Goal: Browse casually: Explore the website without a specific task or goal

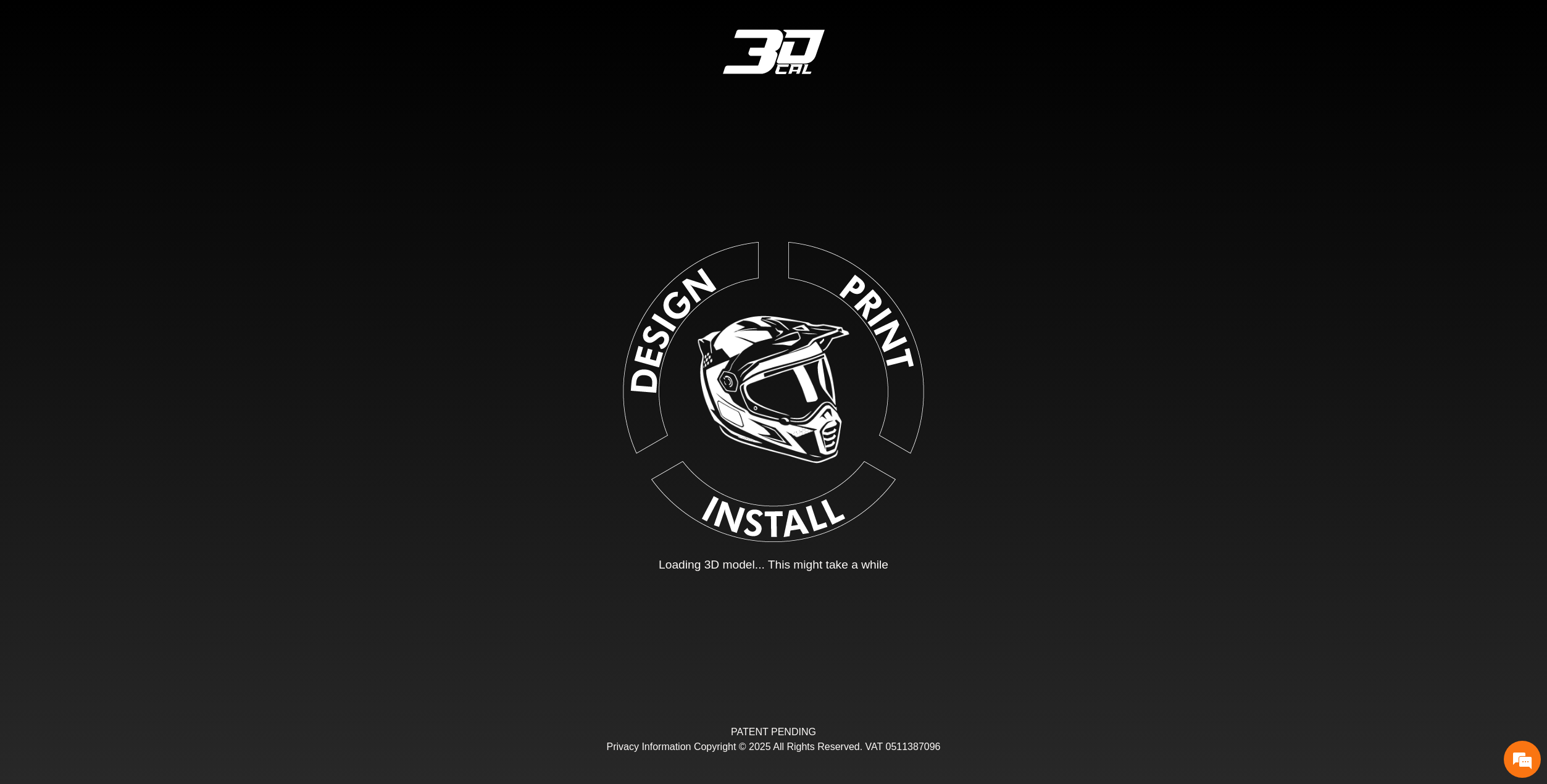
type input "*"
type input "*********"
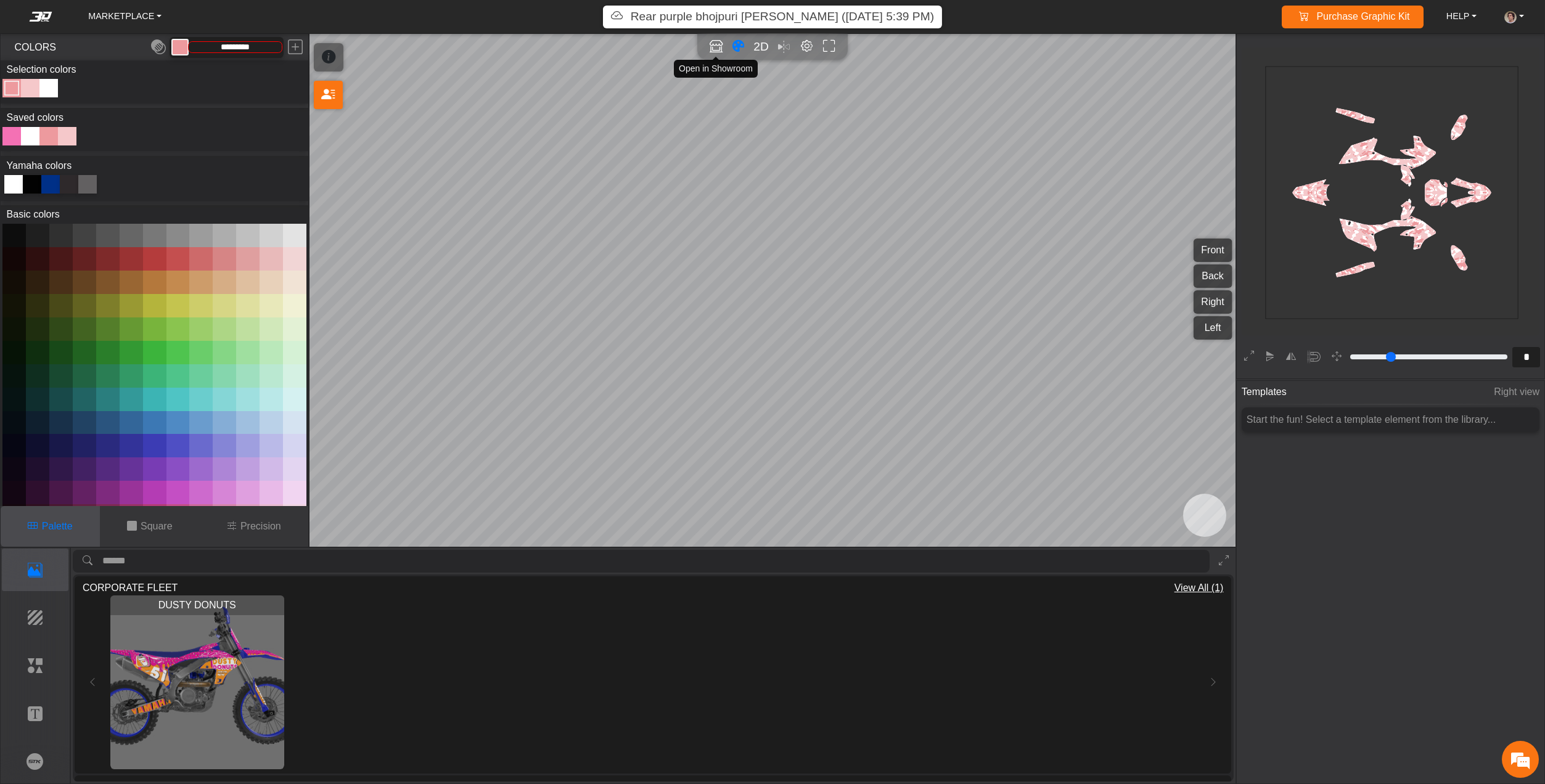
click at [715, 48] on icon "Open in Showroom" at bounding box center [716, 47] width 13 height 14
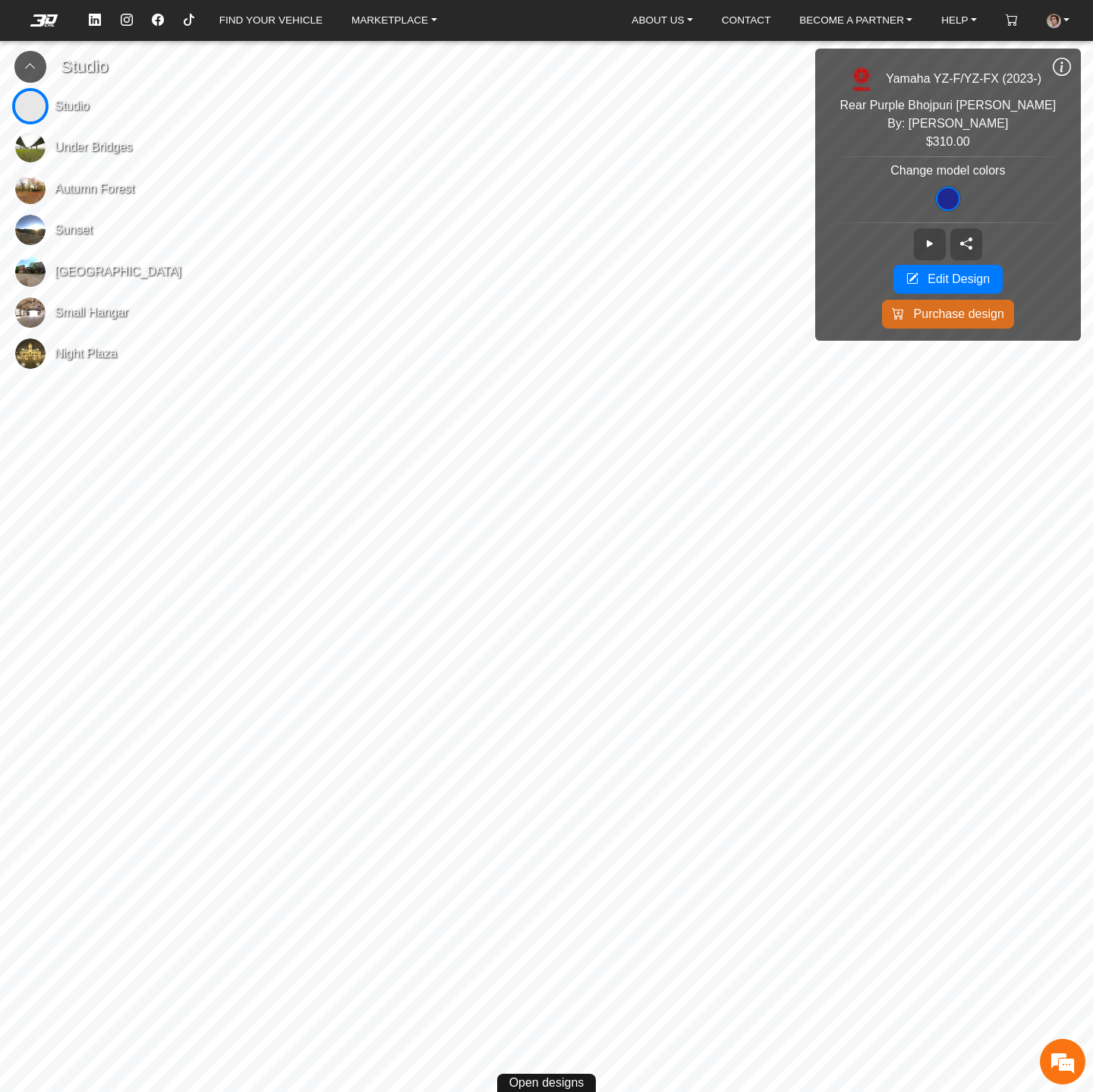
click at [34, 60] on button at bounding box center [30, 67] width 32 height 32
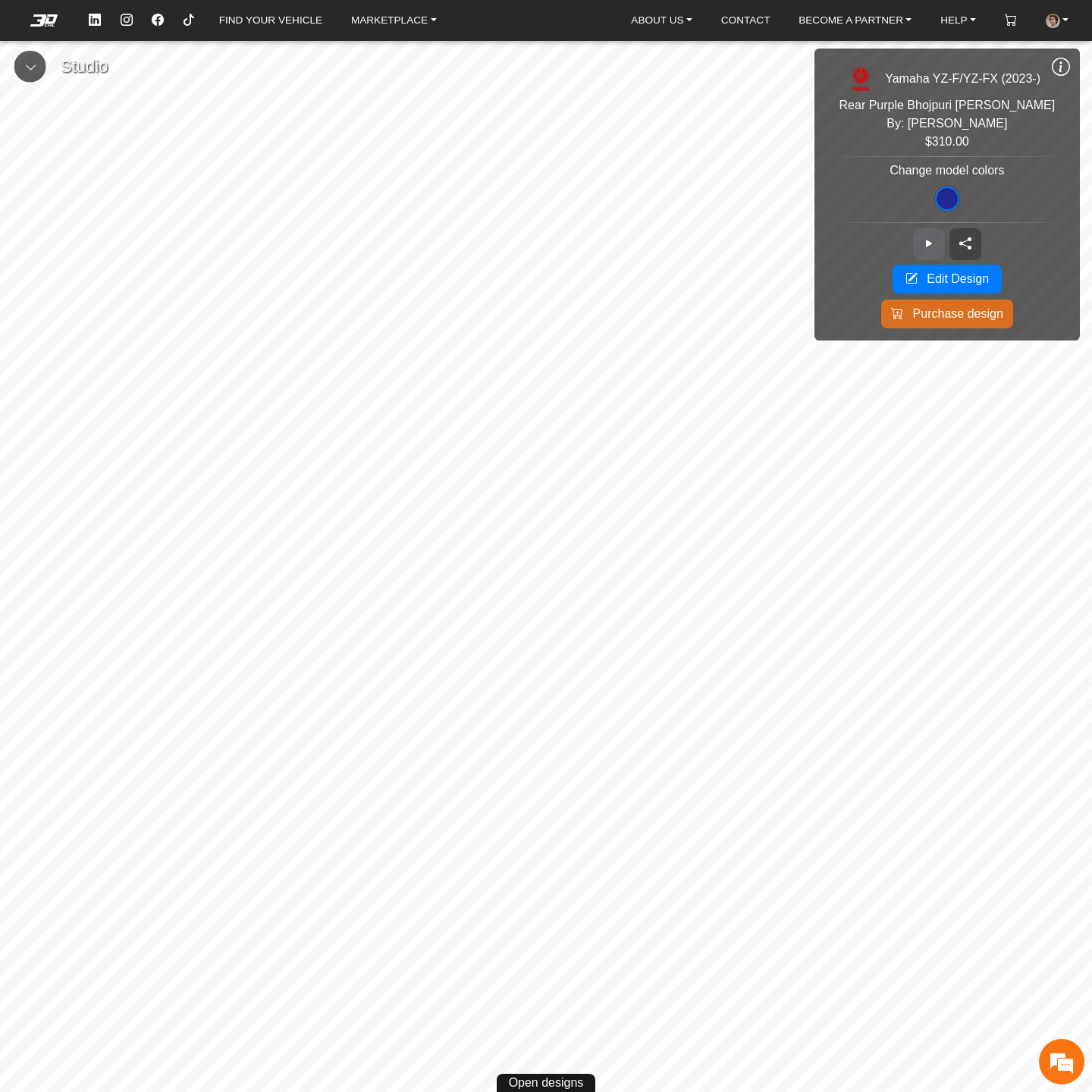
click at [923, 246] on icon at bounding box center [929, 243] width 12 height 13
click at [924, 242] on icon at bounding box center [929, 243] width 12 height 13
click at [1053, 64] on icon at bounding box center [1061, 67] width 18 height 20
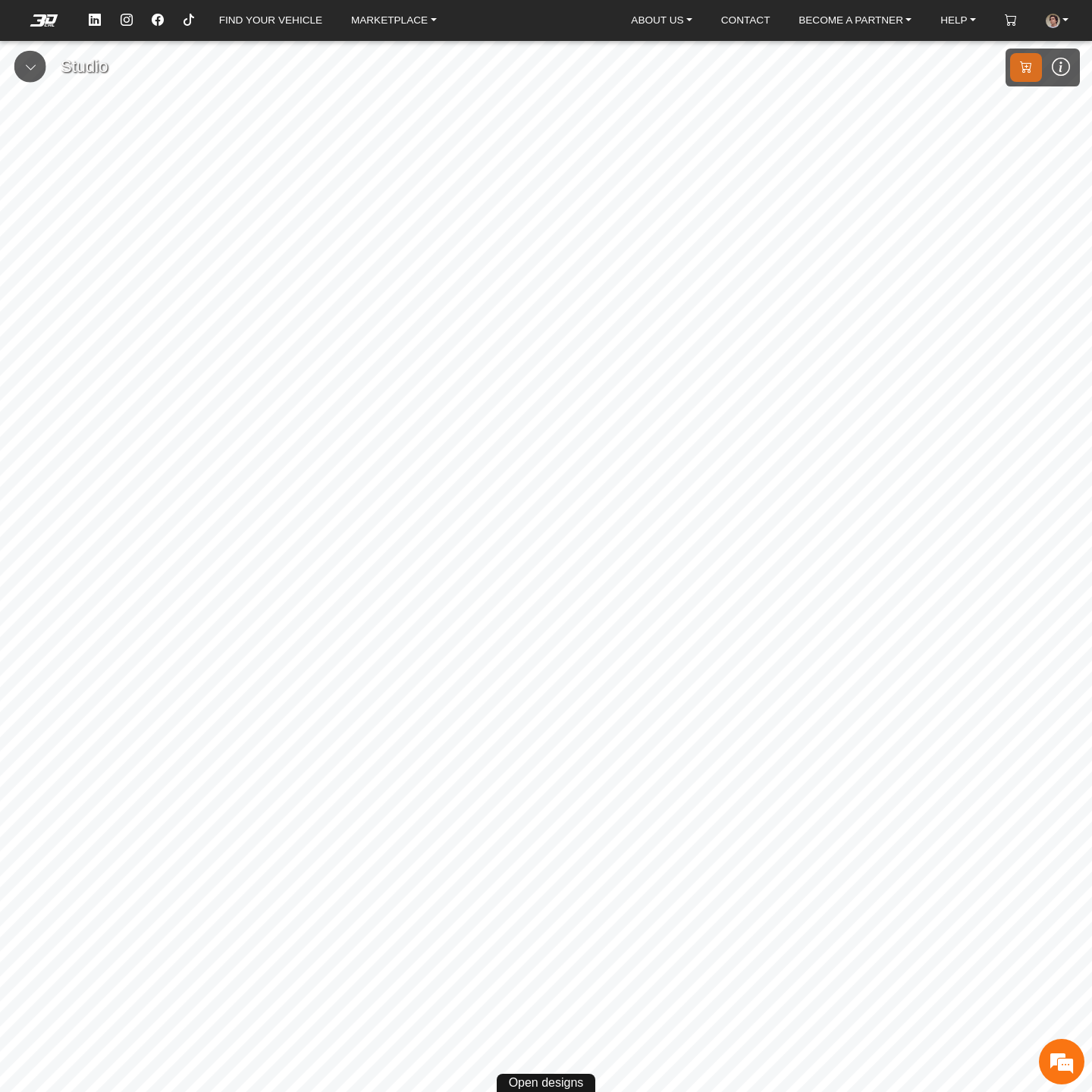
click at [1061, 72] on icon at bounding box center [1061, 67] width 18 height 20
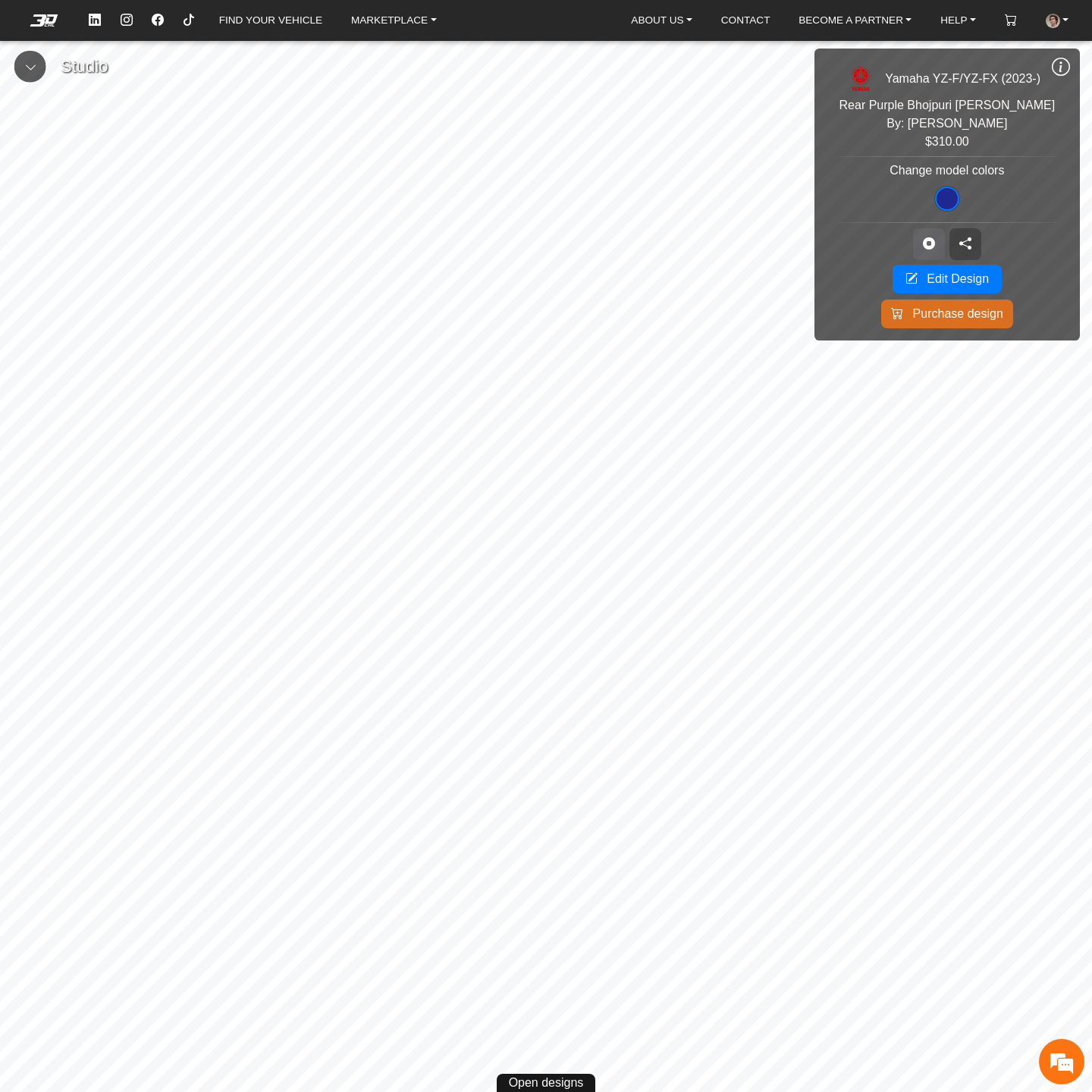
click at [927, 245] on icon at bounding box center [929, 243] width 12 height 13
click at [1059, 75] on icon at bounding box center [1061, 67] width 18 height 20
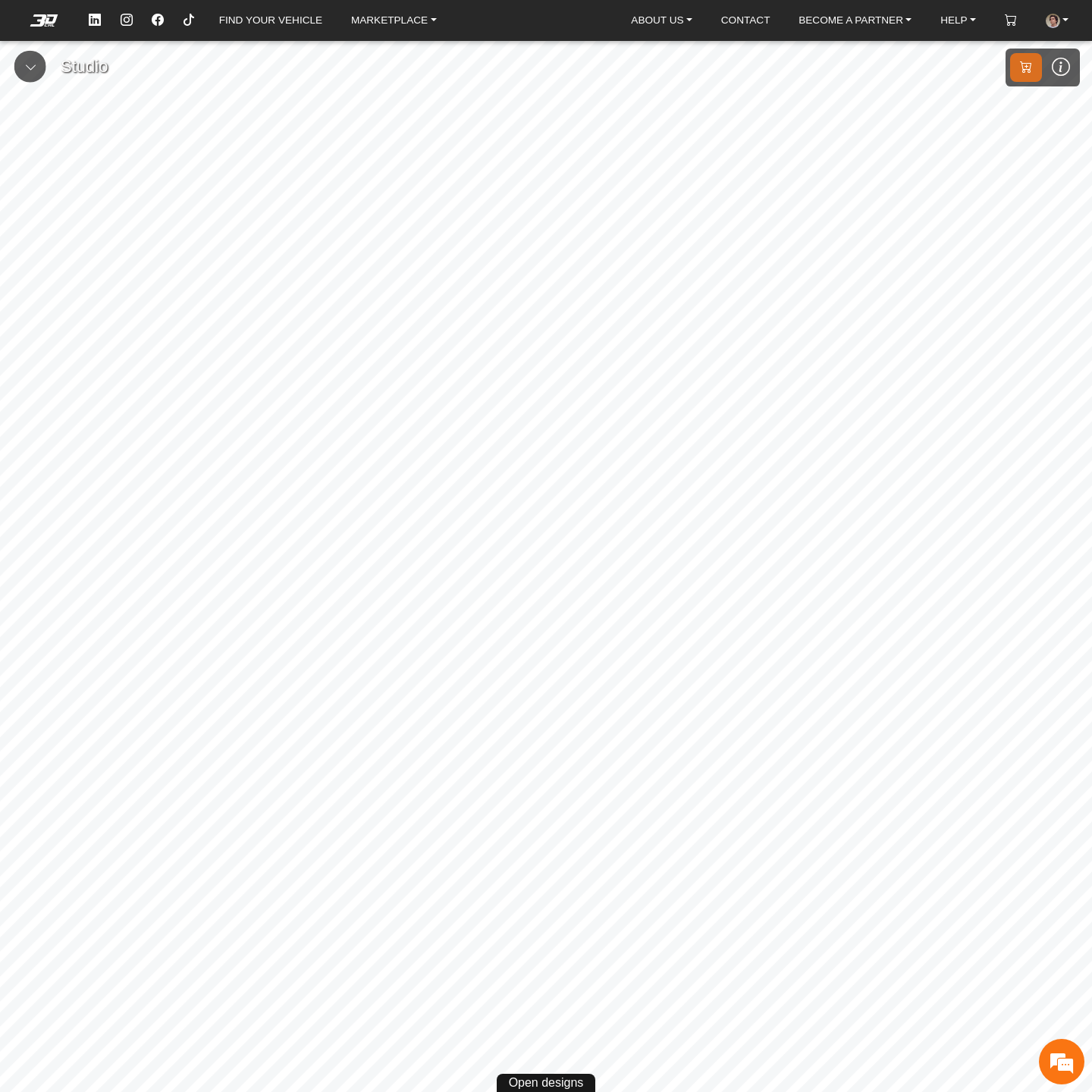
click at [1065, 74] on icon at bounding box center [1061, 67] width 18 height 20
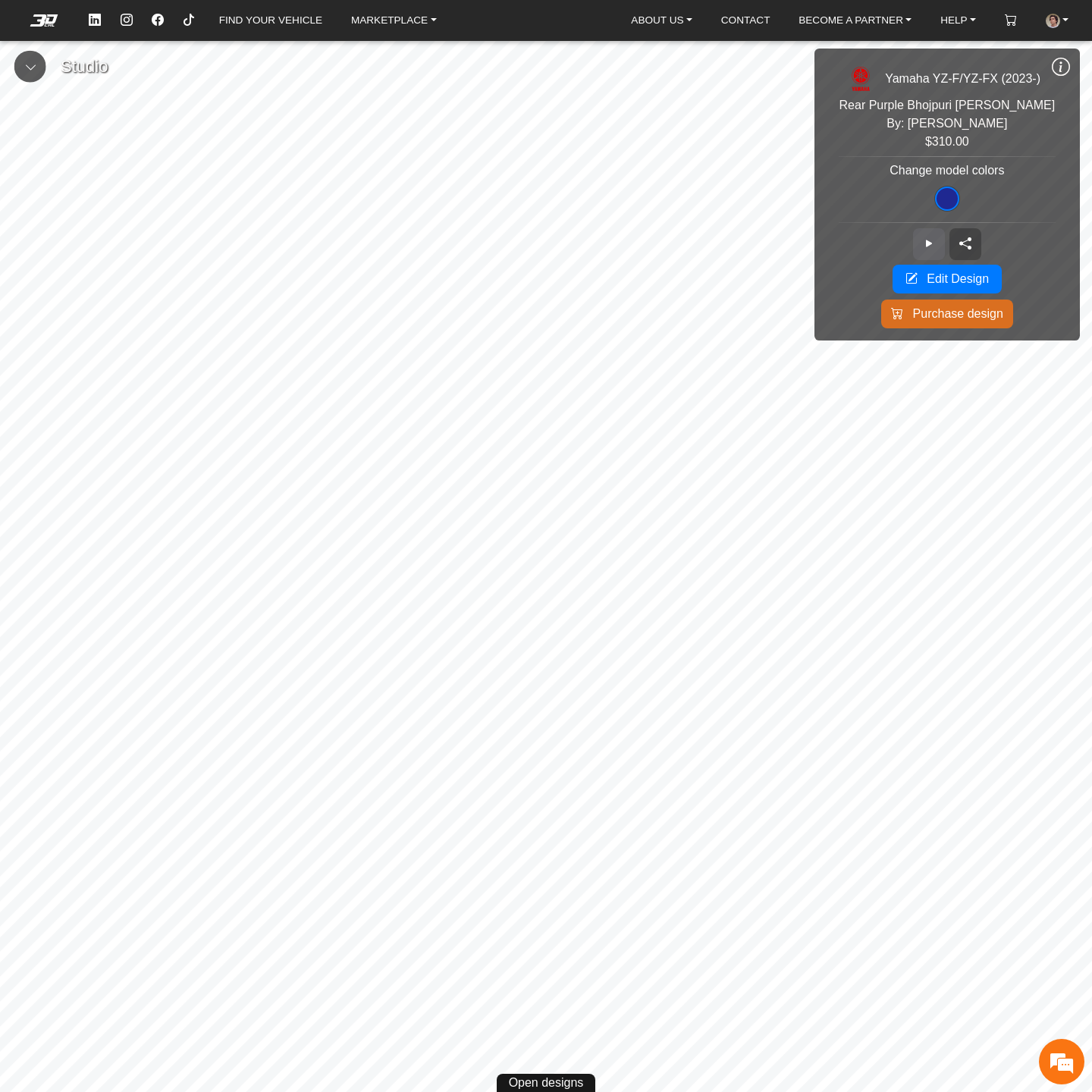
click at [932, 239] on icon at bounding box center [929, 243] width 12 height 13
click at [1064, 70] on icon at bounding box center [1061, 67] width 18 height 20
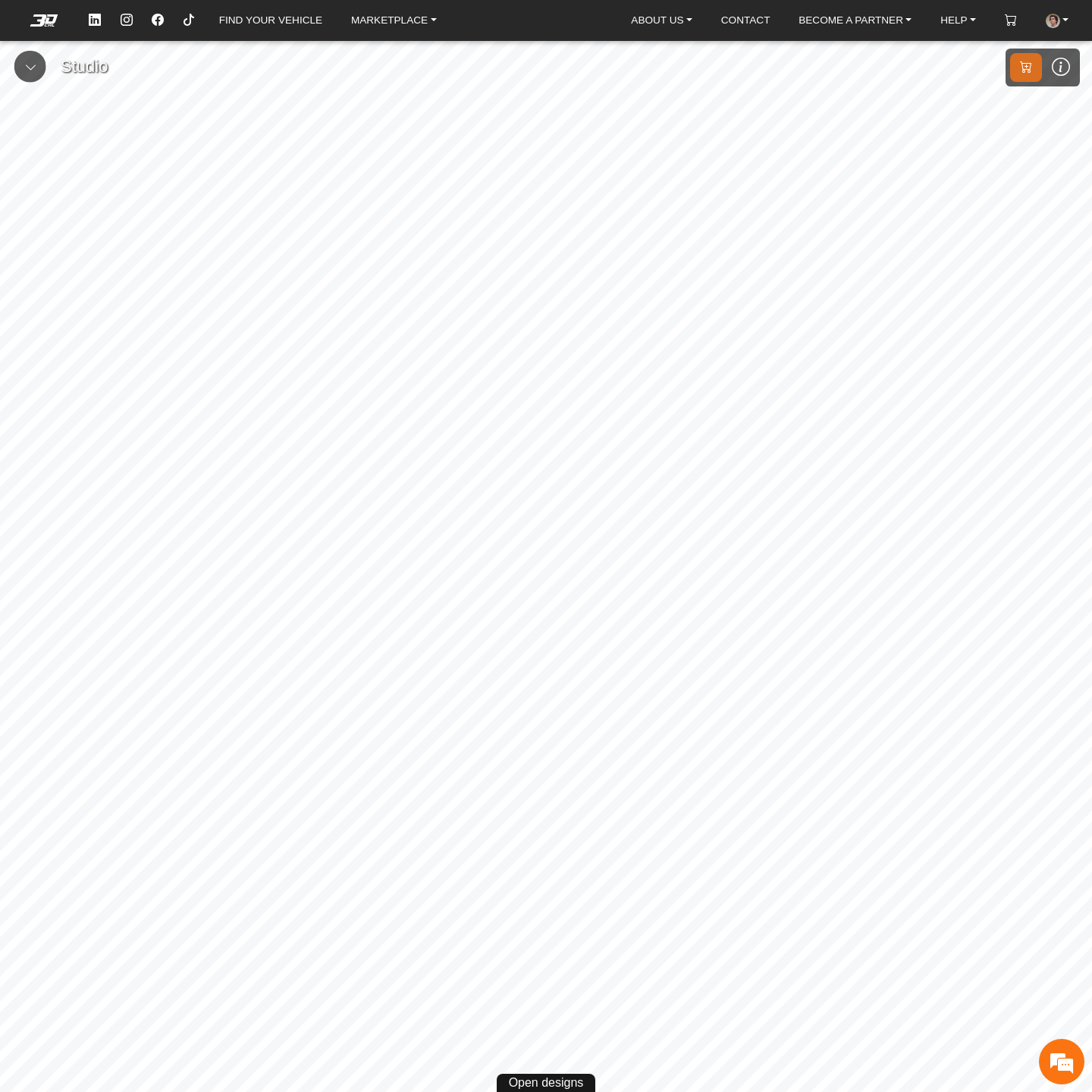
click at [1064, 74] on icon at bounding box center [1061, 67] width 18 height 20
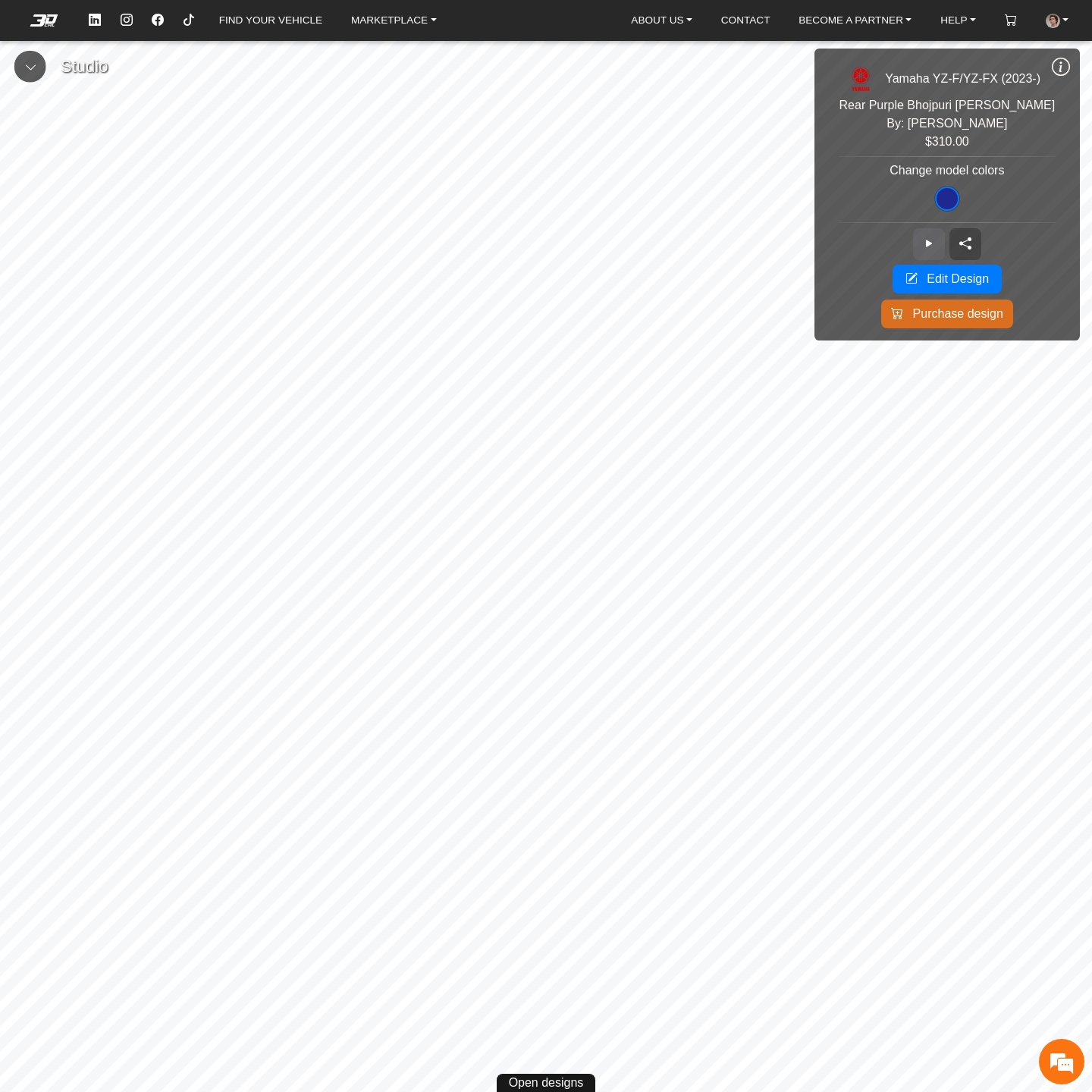
click at [923, 240] on icon at bounding box center [929, 243] width 12 height 13
click at [1057, 65] on icon at bounding box center [1061, 67] width 18 height 20
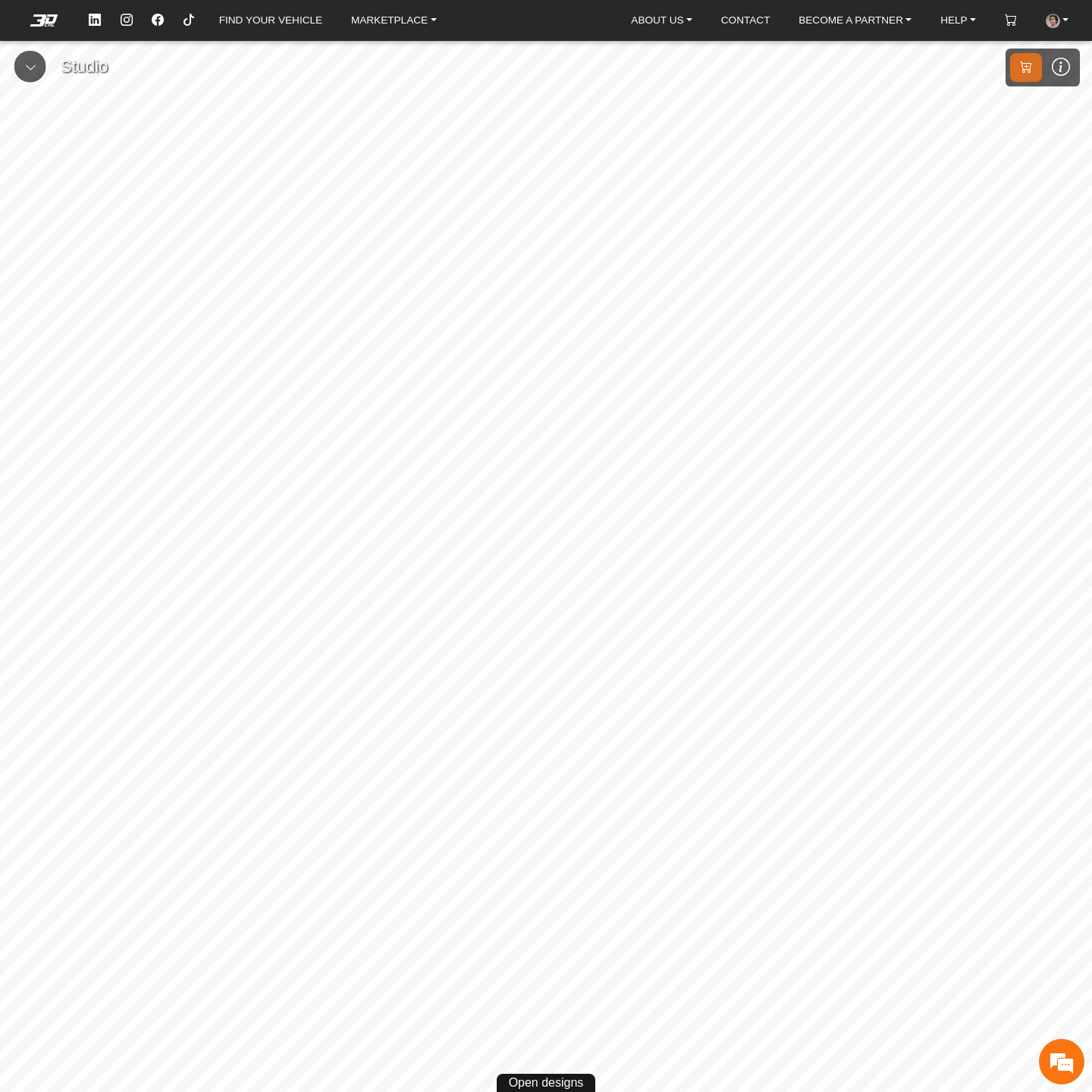
click at [1059, 62] on icon at bounding box center [1061, 67] width 18 height 20
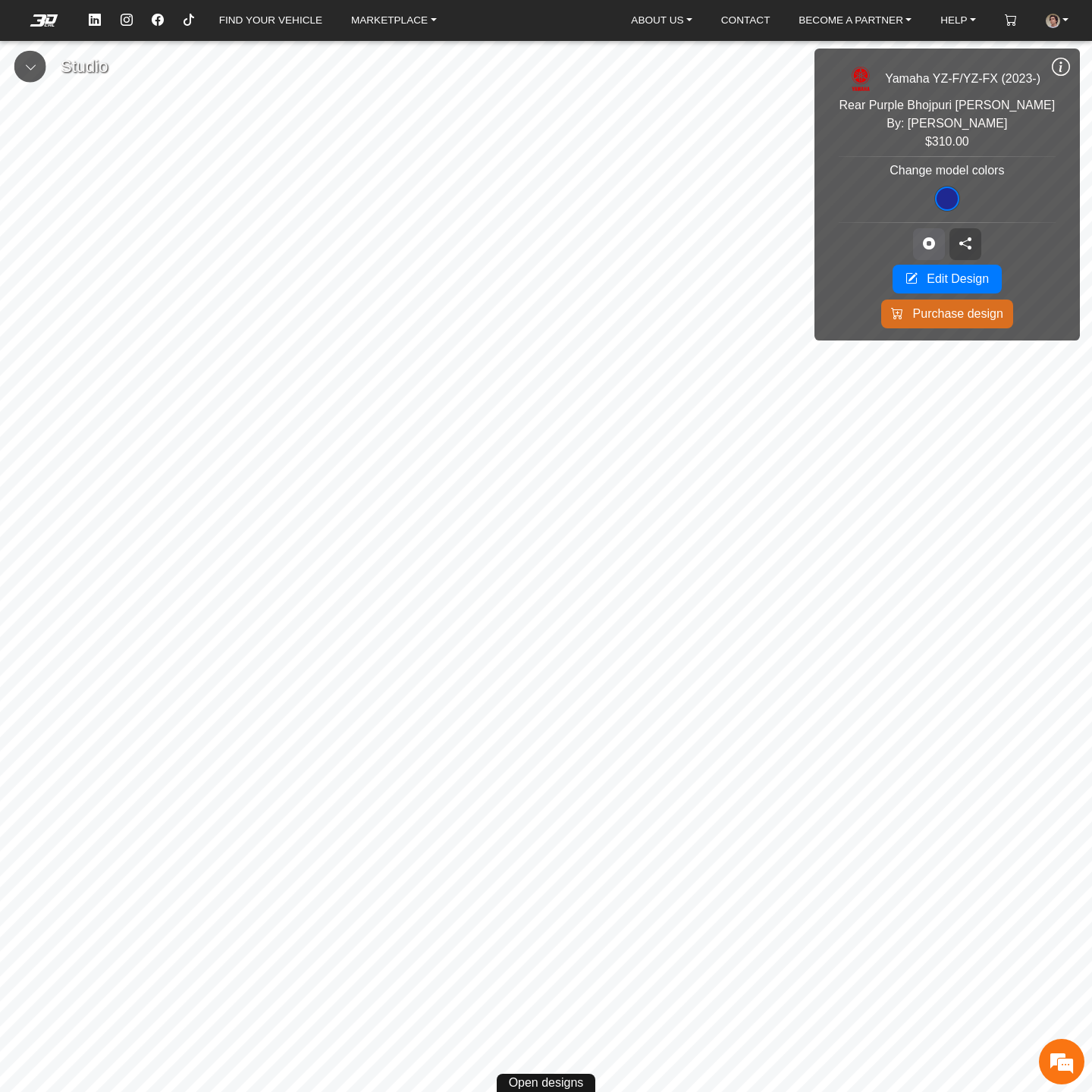
click at [929, 241] on icon at bounding box center [929, 243] width 12 height 13
click at [1057, 67] on icon at bounding box center [1061, 67] width 18 height 20
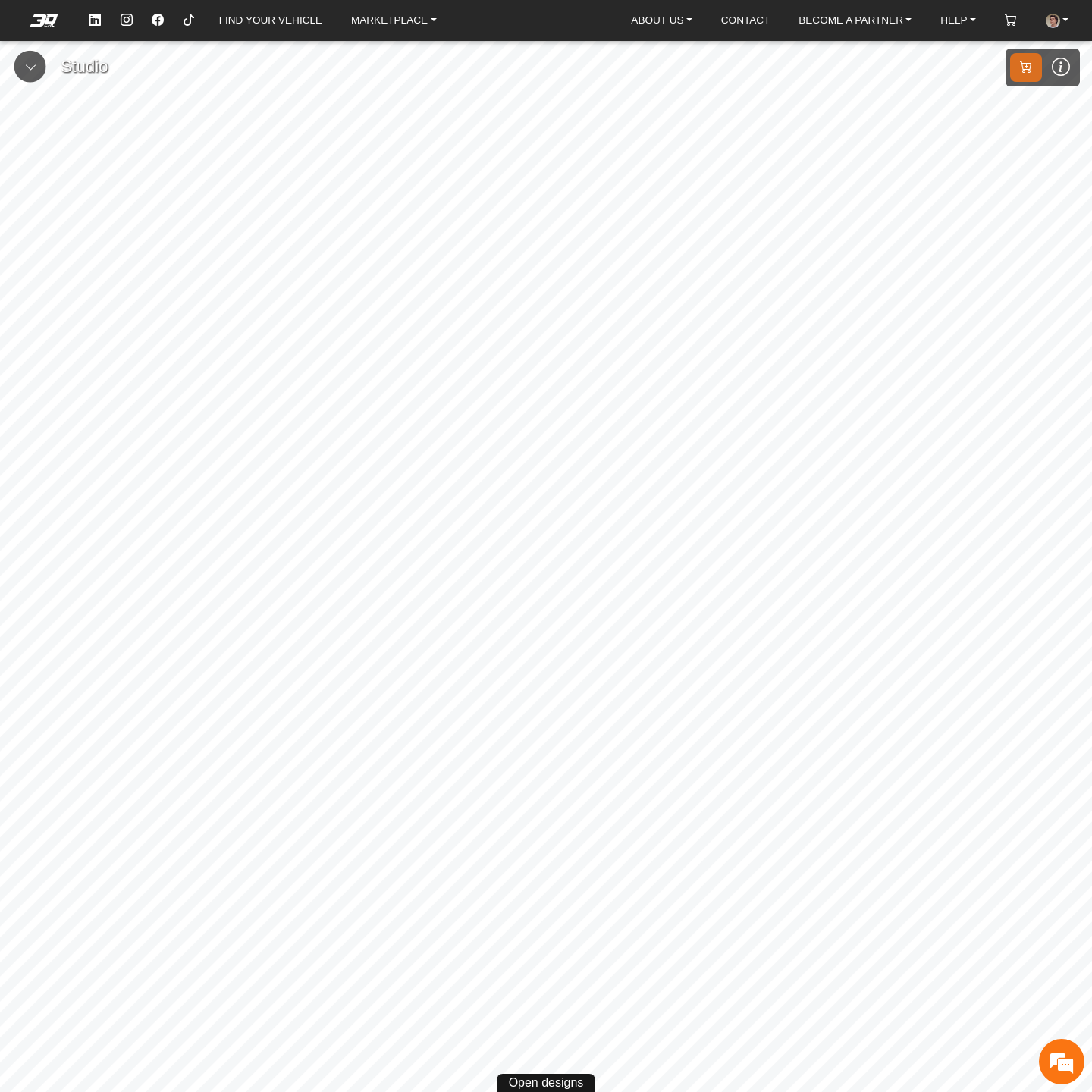
click at [1060, 70] on icon at bounding box center [1061, 67] width 18 height 20
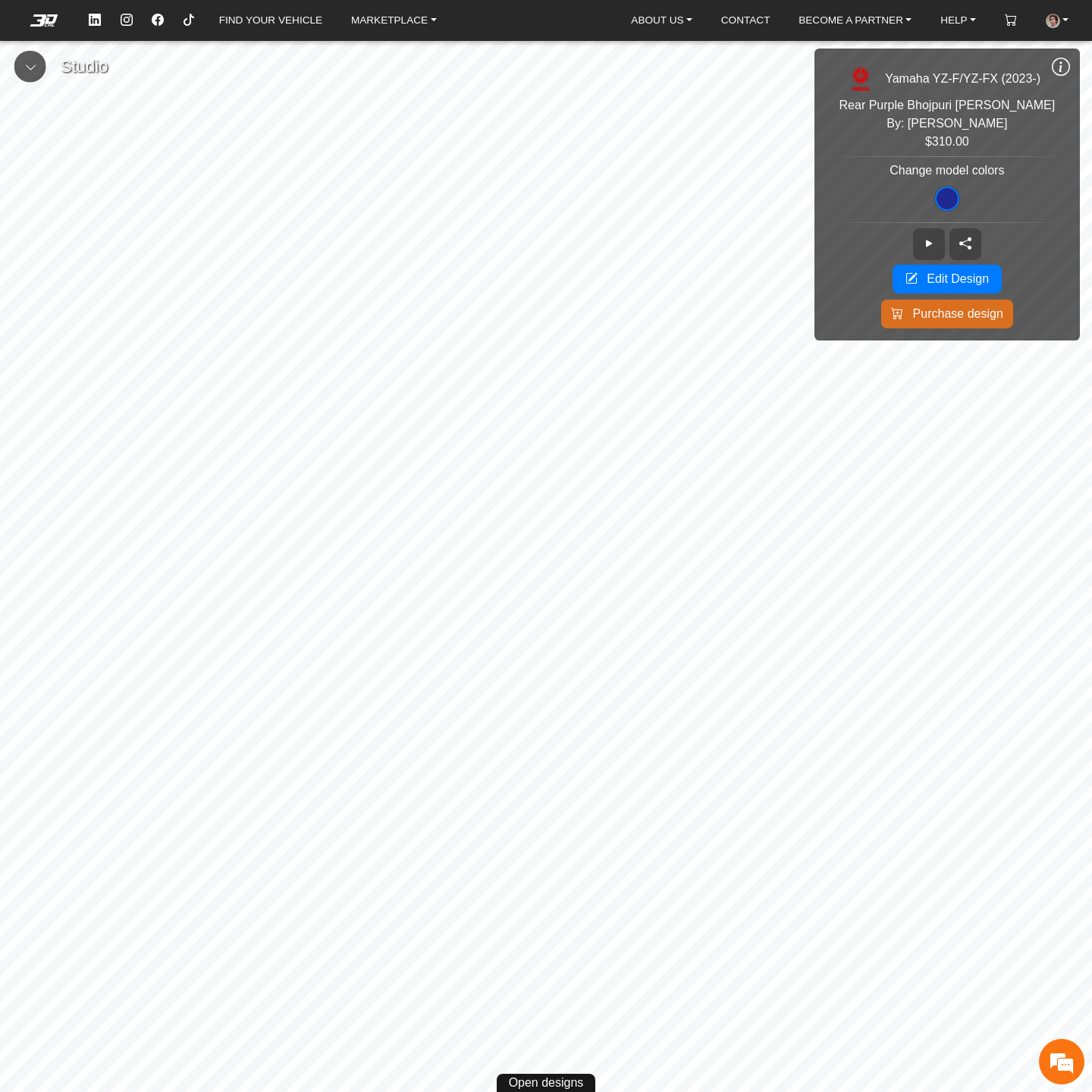
click at [1059, 71] on icon at bounding box center [1061, 67] width 18 height 20
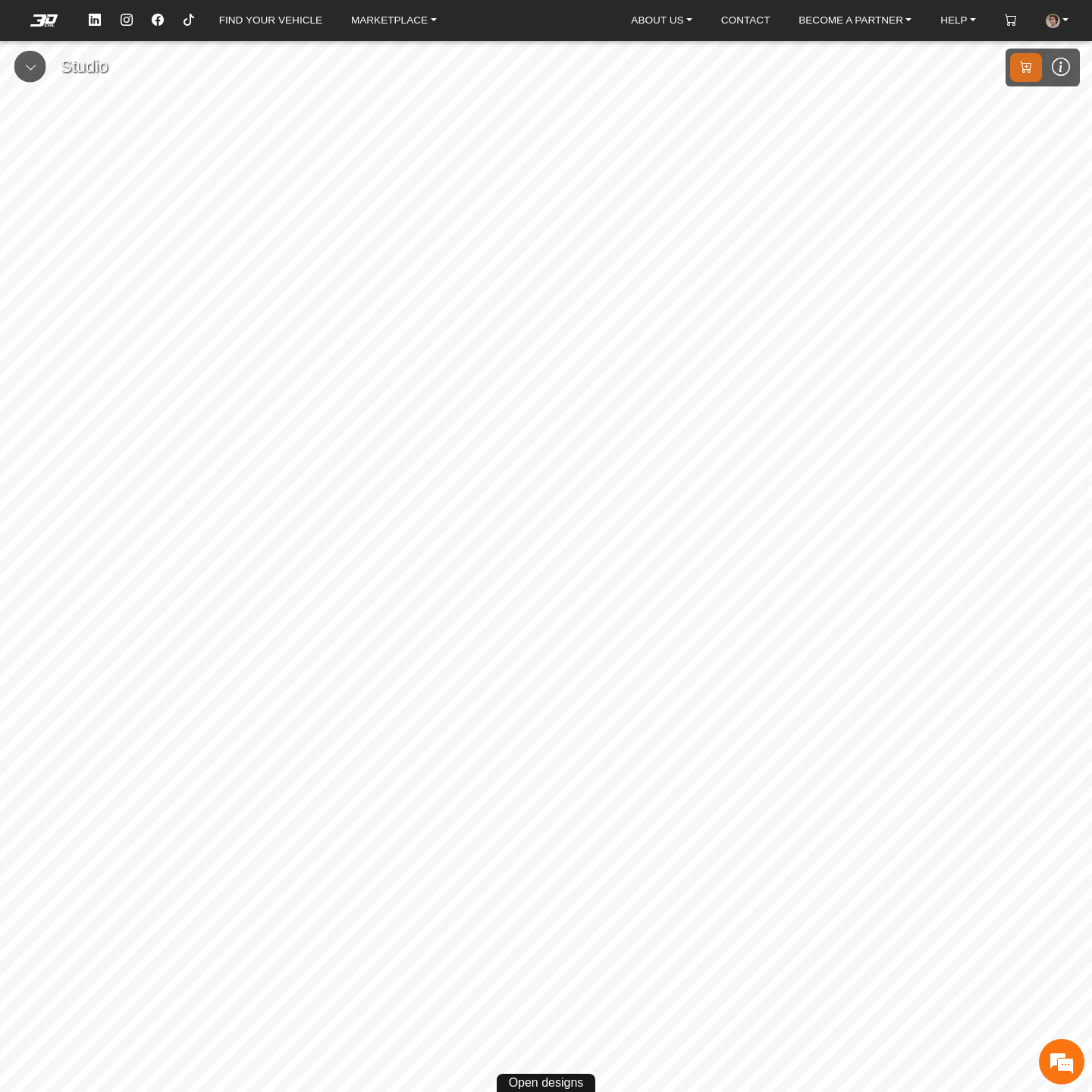
click at [1062, 65] on icon at bounding box center [1061, 67] width 18 height 20
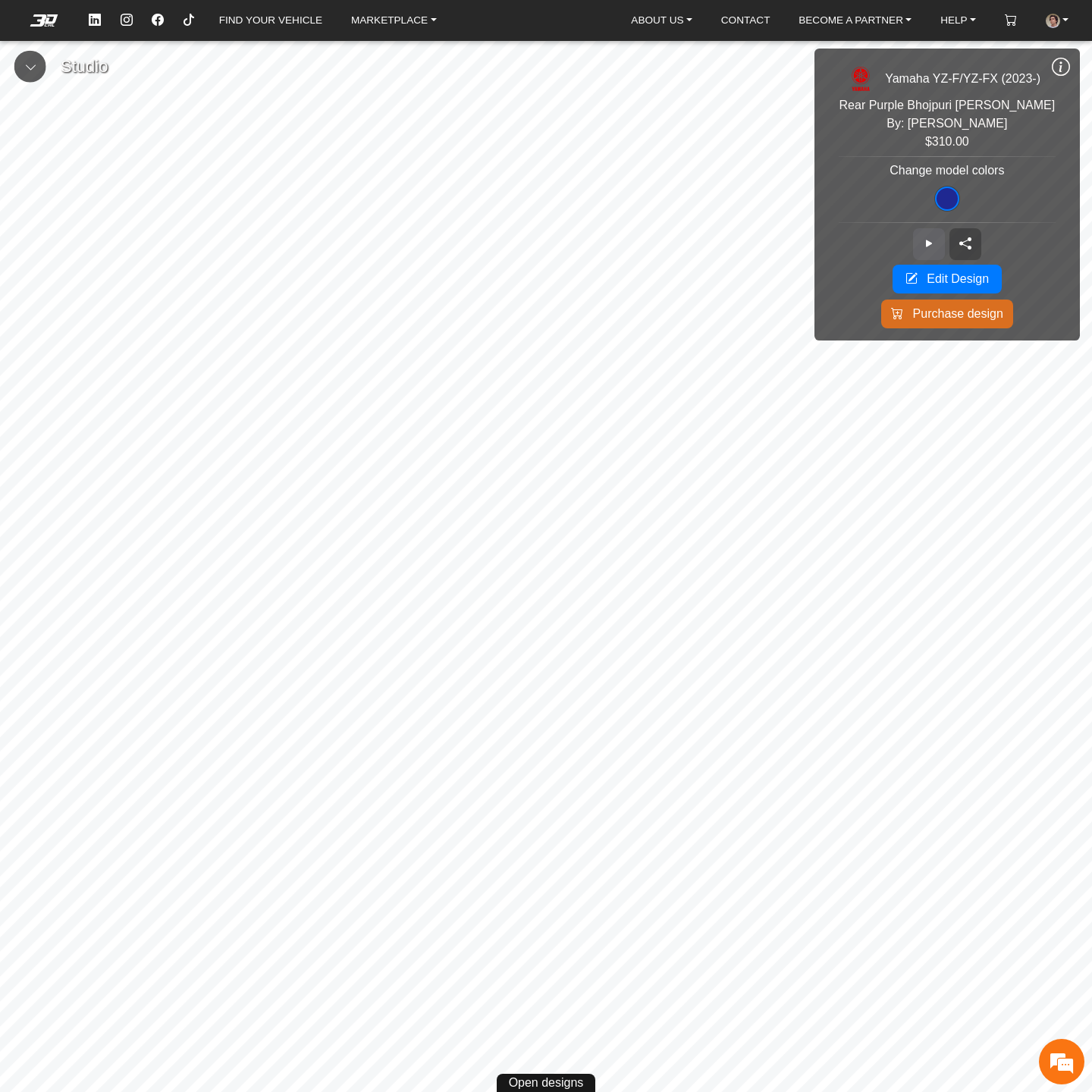
click at [929, 247] on icon at bounding box center [929, 243] width 12 height 13
drag, startPoint x: 931, startPoint y: 234, endPoint x: 957, endPoint y: 198, distance: 44.4
click at [930, 234] on button at bounding box center [929, 244] width 32 height 32
click at [1066, 60] on icon at bounding box center [1061, 67] width 18 height 20
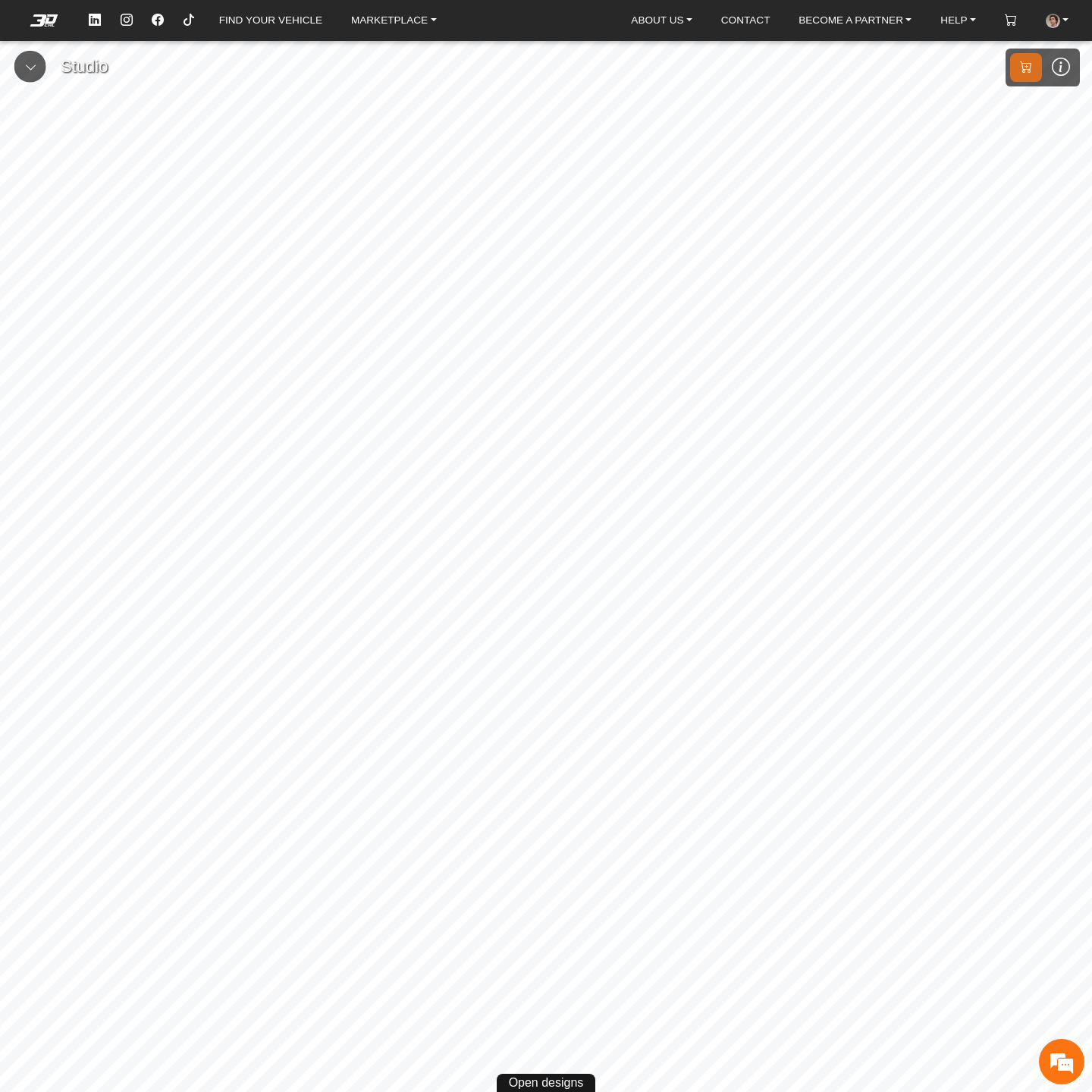
click at [1067, 74] on icon at bounding box center [1061, 67] width 18 height 20
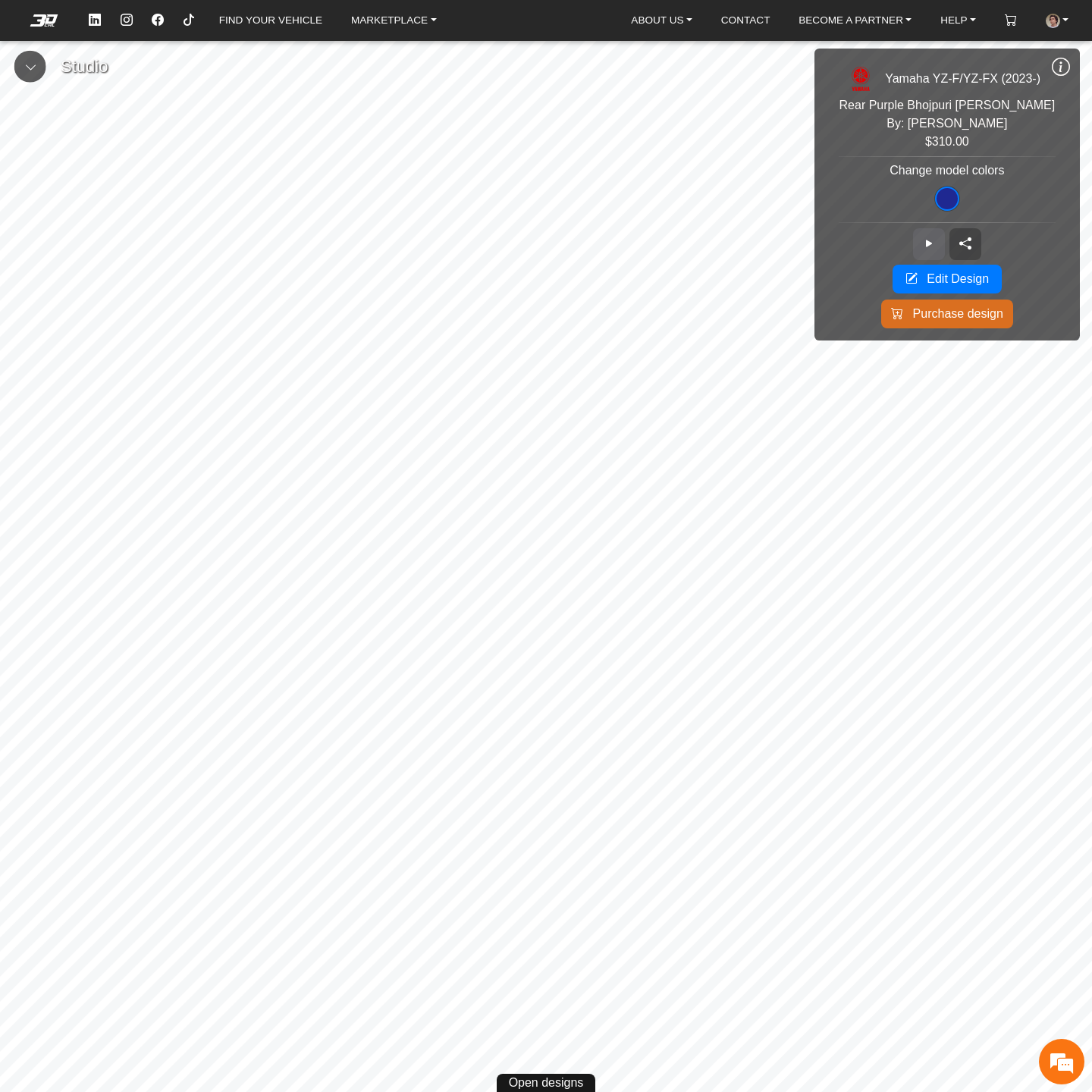
click at [920, 243] on button at bounding box center [929, 244] width 32 height 32
click at [920, 245] on button at bounding box center [929, 244] width 32 height 32
click at [925, 246] on icon at bounding box center [929, 243] width 12 height 13
click at [1062, 68] on icon at bounding box center [1061, 67] width 18 height 20
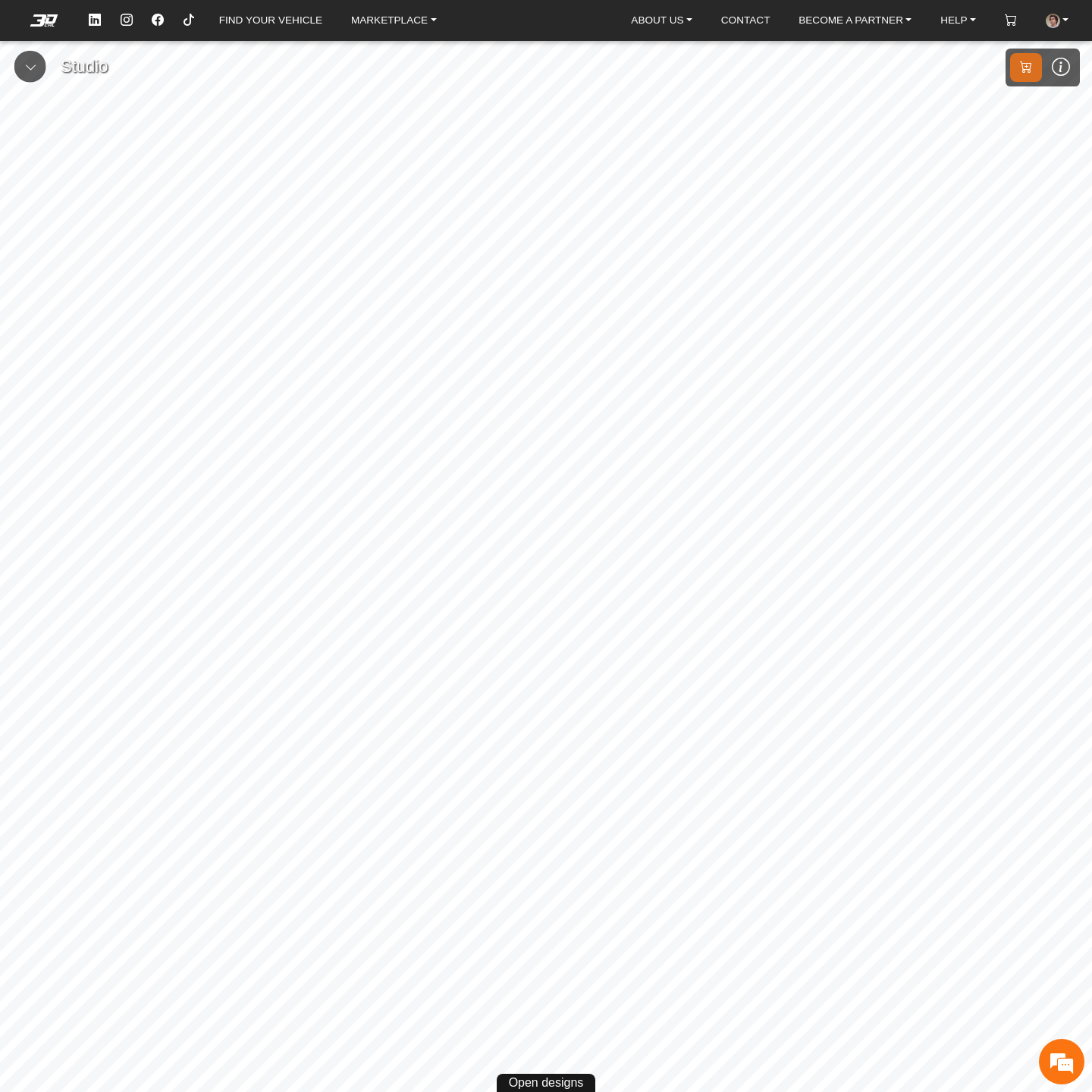
click at [1062, 76] on icon at bounding box center [1061, 67] width 18 height 20
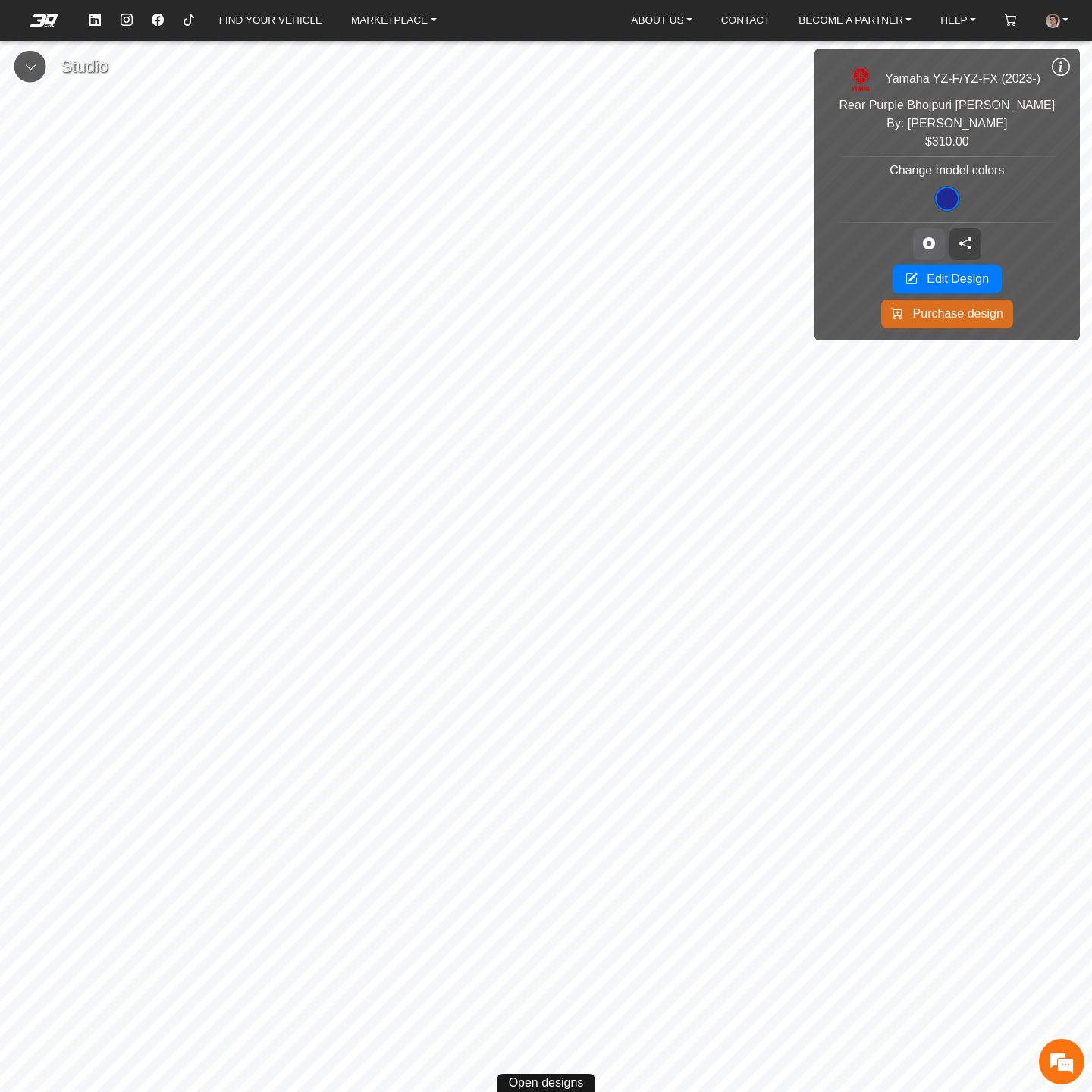
click at [935, 235] on button at bounding box center [929, 244] width 32 height 32
click at [938, 245] on button at bounding box center [929, 244] width 32 height 32
click at [921, 245] on button at bounding box center [929, 244] width 32 height 32
click at [1060, 68] on icon at bounding box center [1061, 67] width 18 height 20
